Goal: Book appointment/travel/reservation

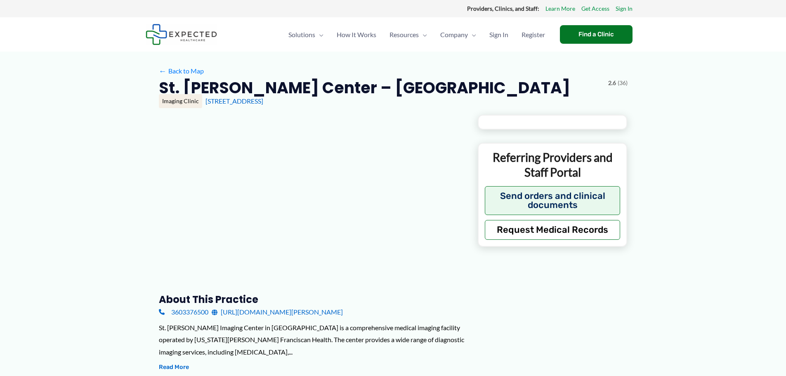
type input "**********"
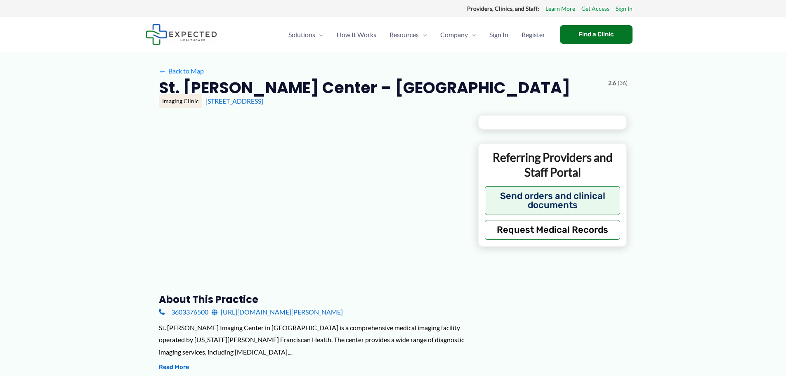
type input "**********"
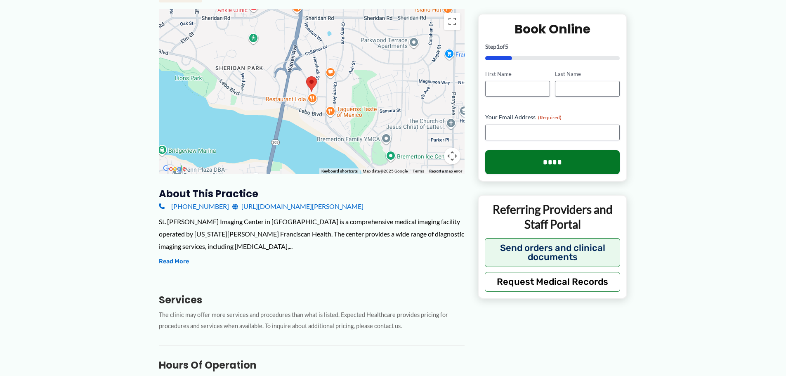
scroll to position [124, 0]
